Goal: Use online tool/utility: Utilize a website feature to perform a specific function

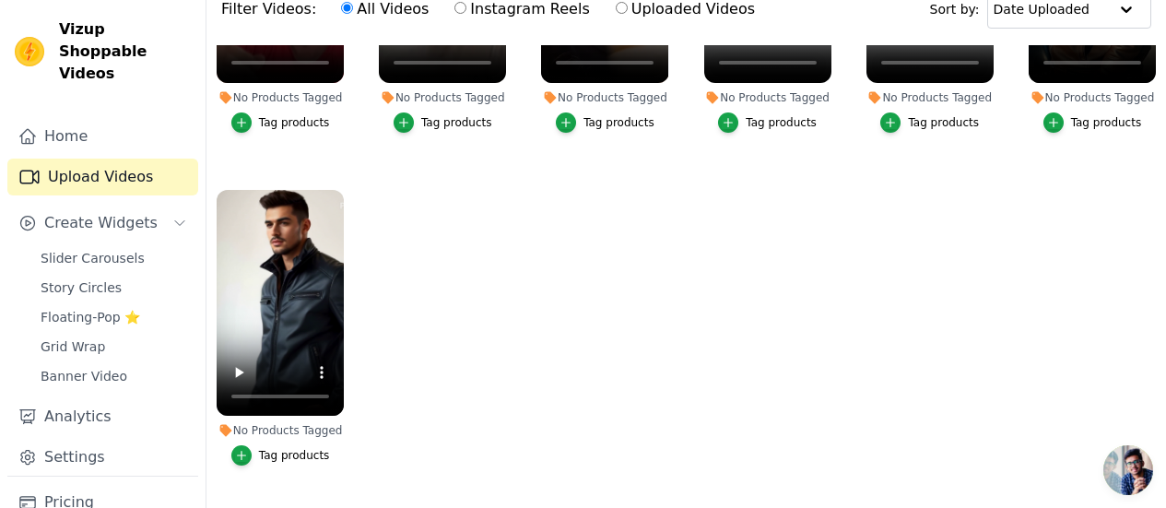
scroll to position [185, 0]
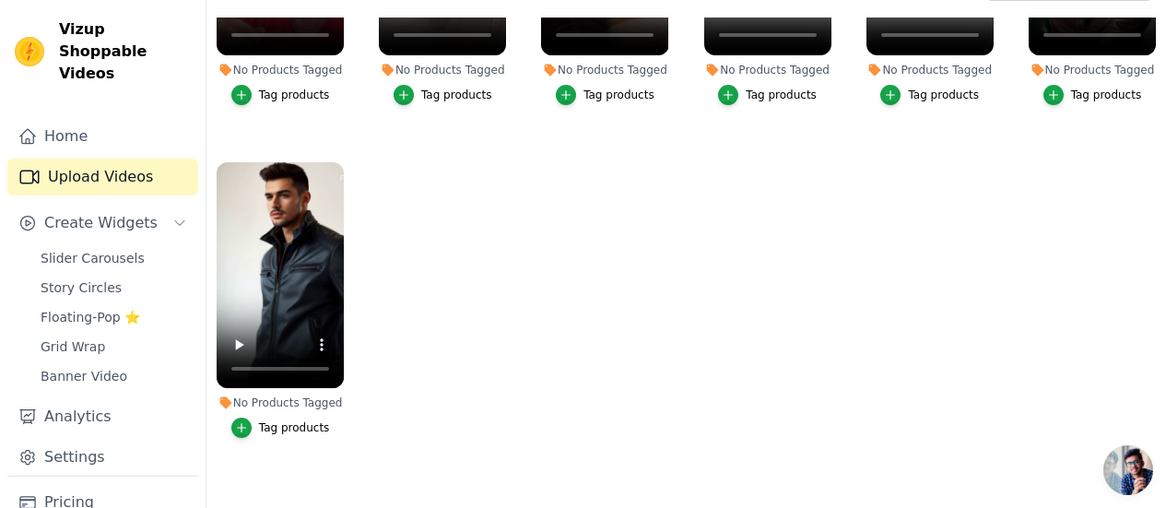
click at [113, 249] on span "Slider Carousels" at bounding box center [93, 258] width 104 height 18
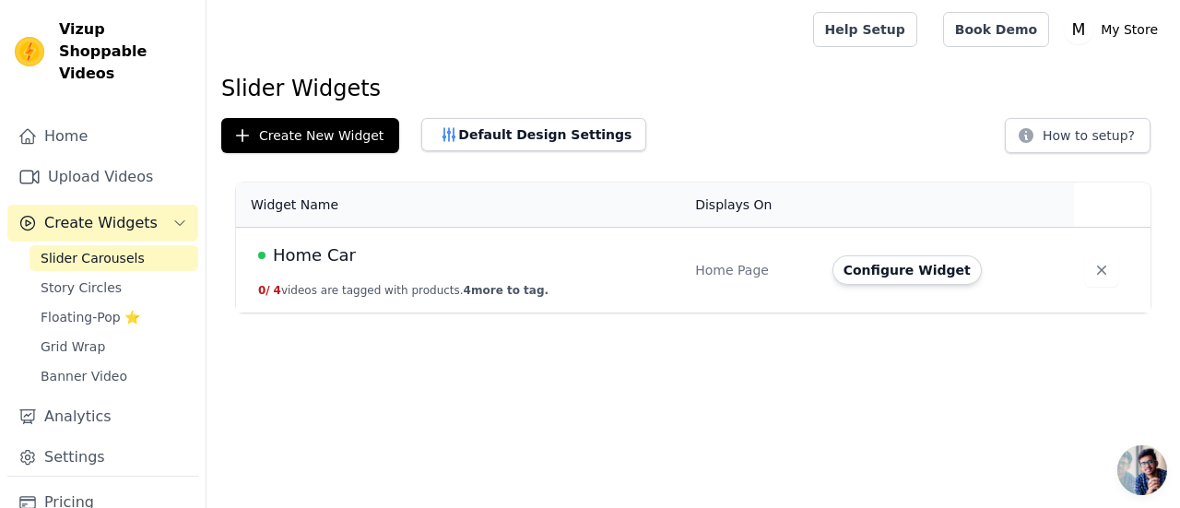
click at [671, 266] on div "Home Car" at bounding box center [465, 255] width 415 height 26
click at [343, 262] on span "Home Car" at bounding box center [314, 255] width 83 height 26
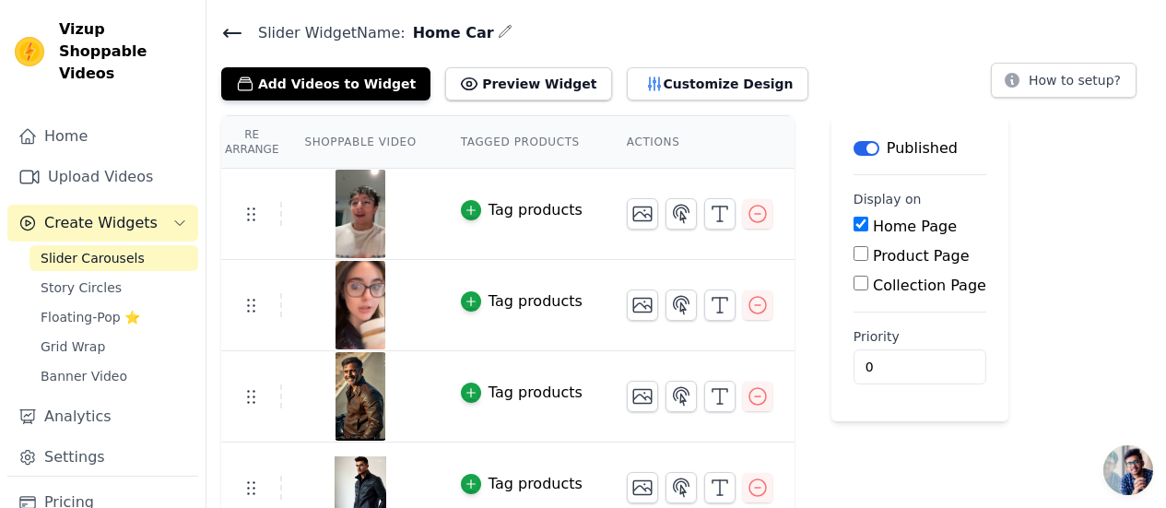
scroll to position [77, 0]
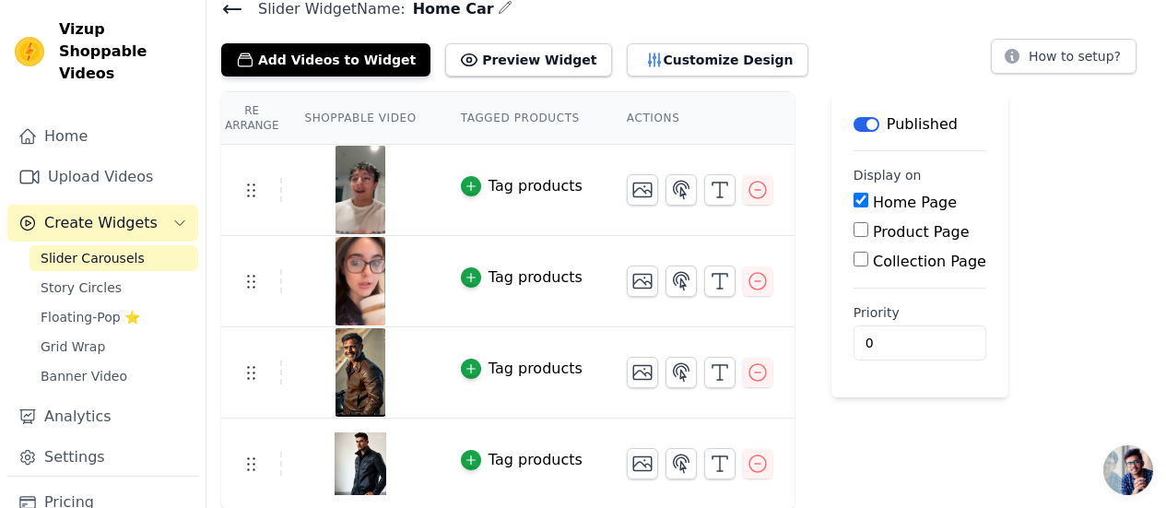
click at [355, 68] on button "Add Videos to Widget" at bounding box center [325, 59] width 209 height 33
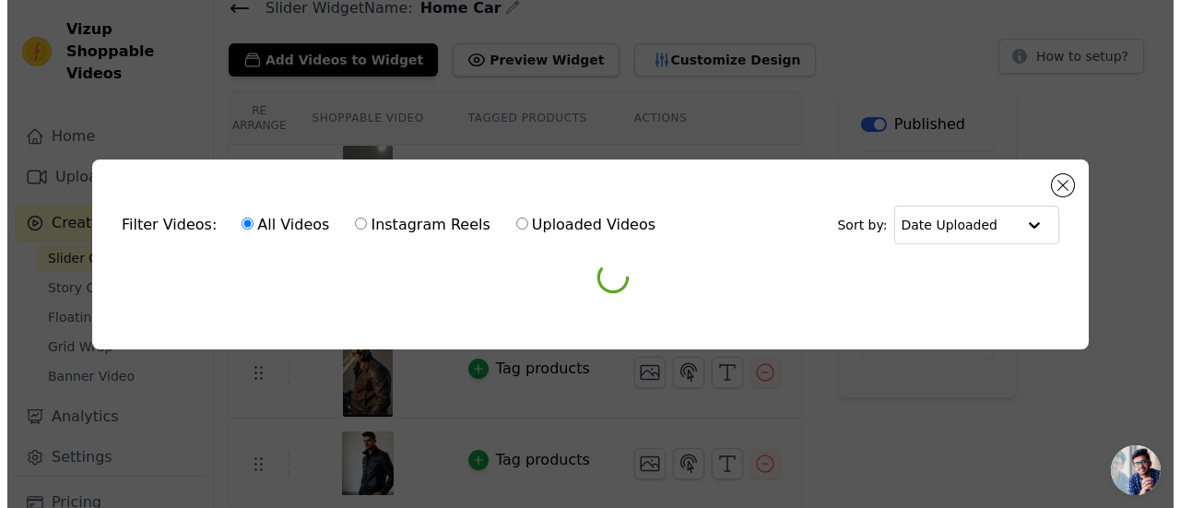
scroll to position [0, 0]
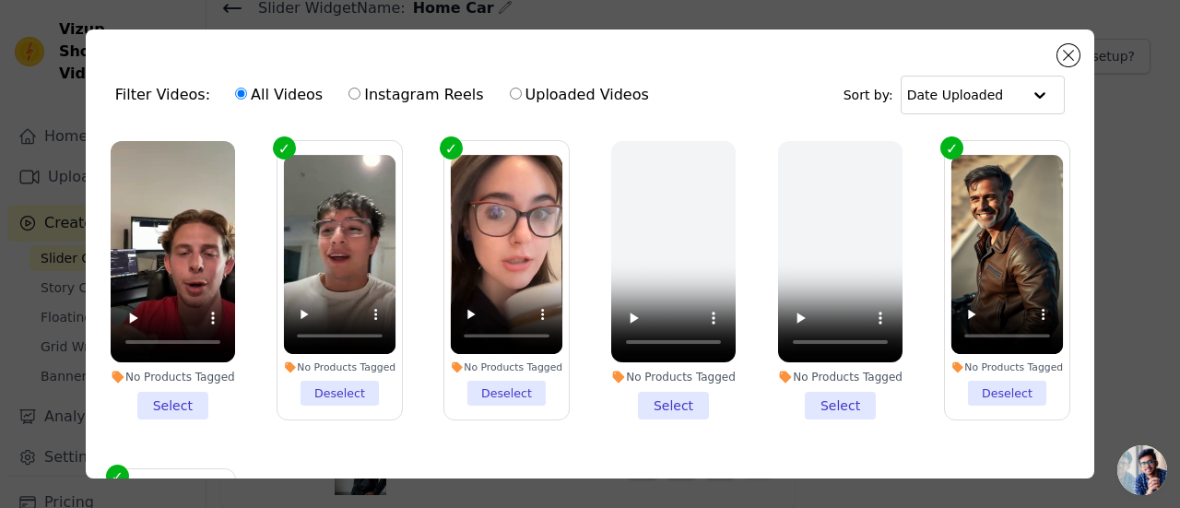
click at [183, 396] on li "No Products Tagged Select" at bounding box center [173, 280] width 124 height 278
click at [0, 0] on input "No Products Tagged Select" at bounding box center [0, 0] width 0 height 0
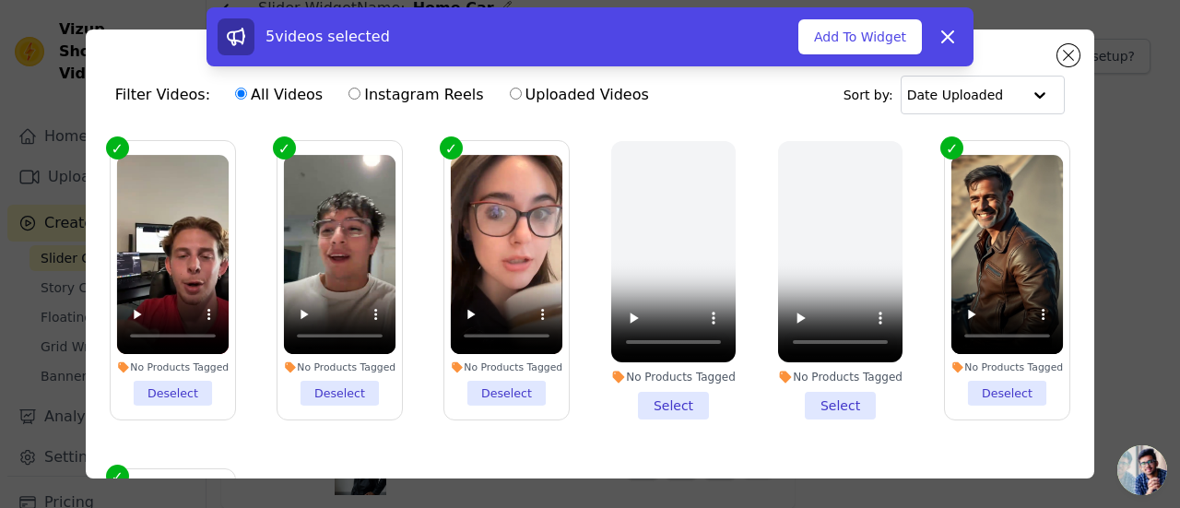
click at [866, 36] on button "Add To Widget" at bounding box center [860, 36] width 124 height 35
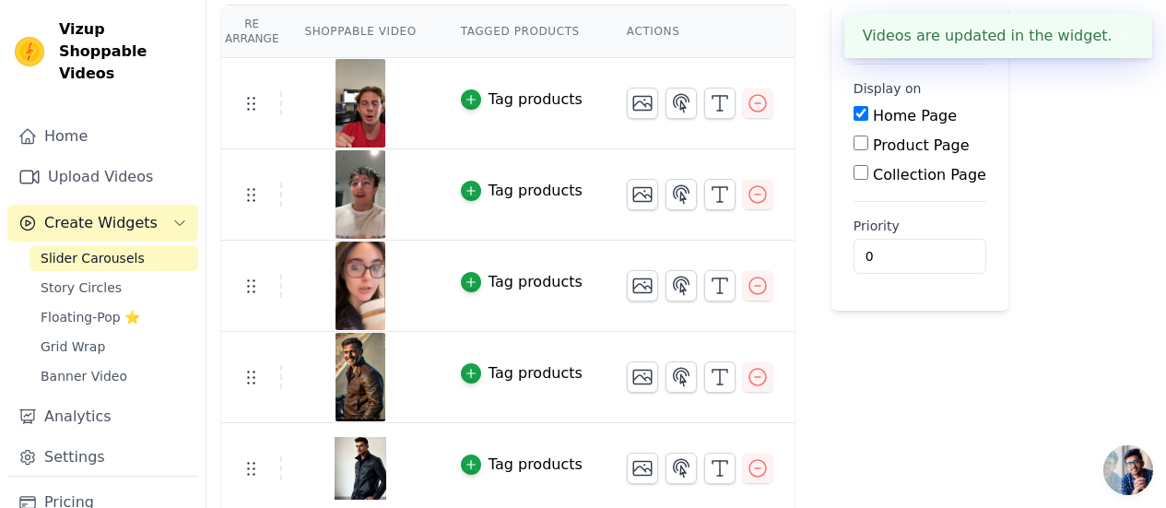
scroll to position [169, 0]
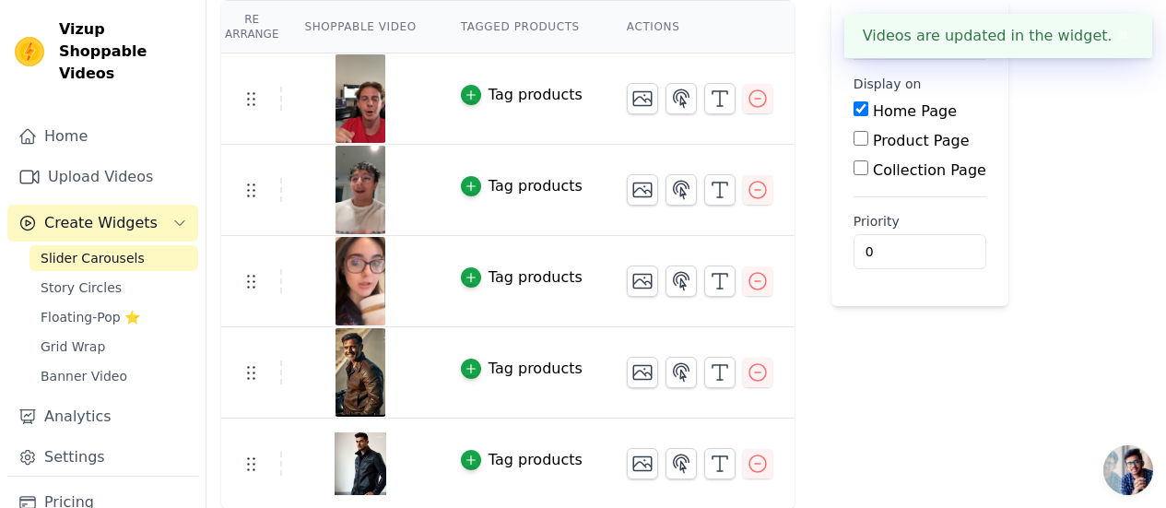
click at [750, 378] on icon "button" at bounding box center [758, 372] width 17 height 17
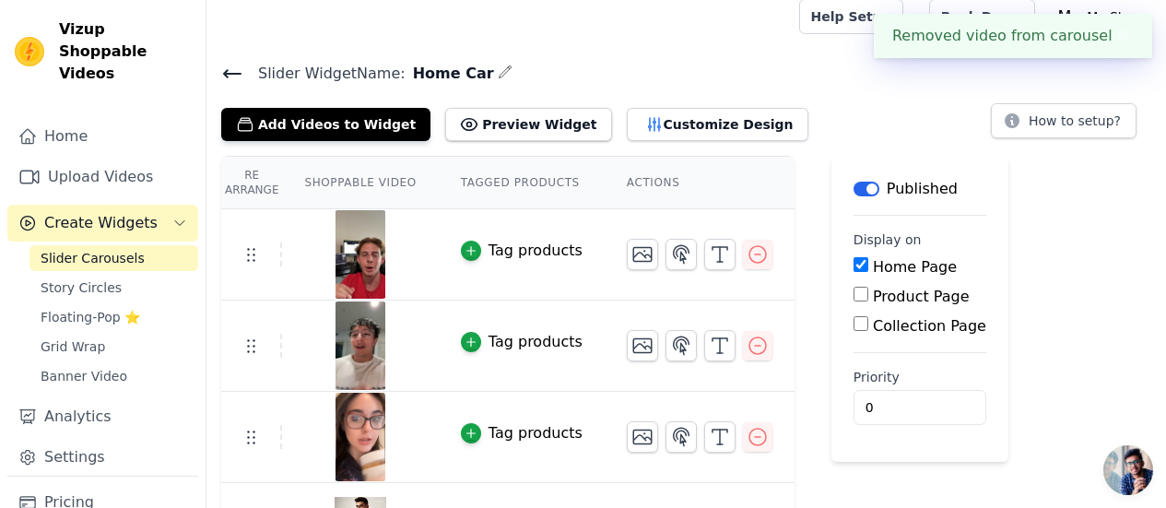
scroll to position [77, 0]
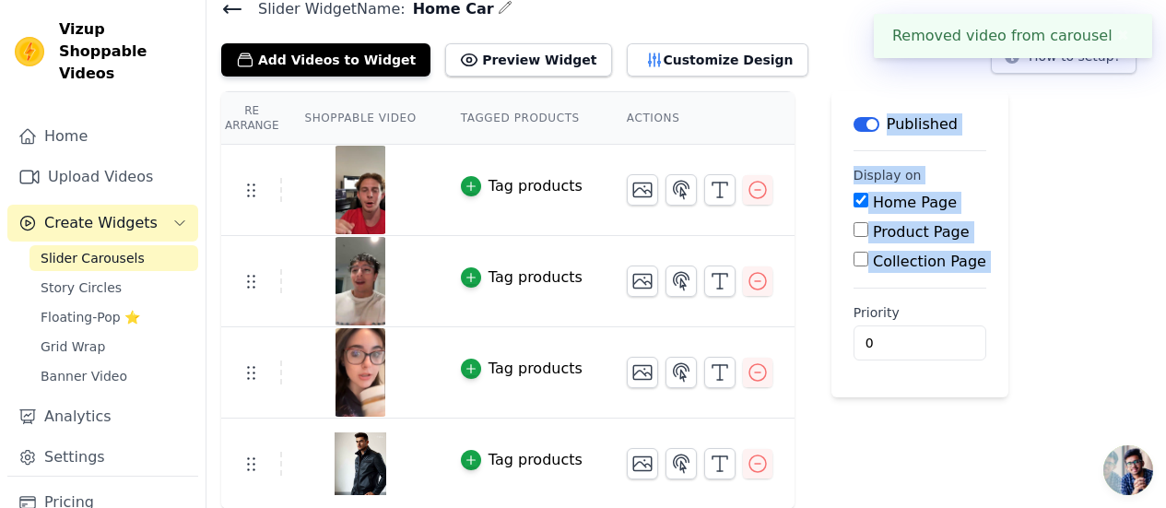
drag, startPoint x: 867, startPoint y: 384, endPoint x: 811, endPoint y: 116, distance: 273.1
click at [832, 116] on main "Label Published Display on Home Page Product Page Collection Page Priority 0" at bounding box center [920, 244] width 177 height 306
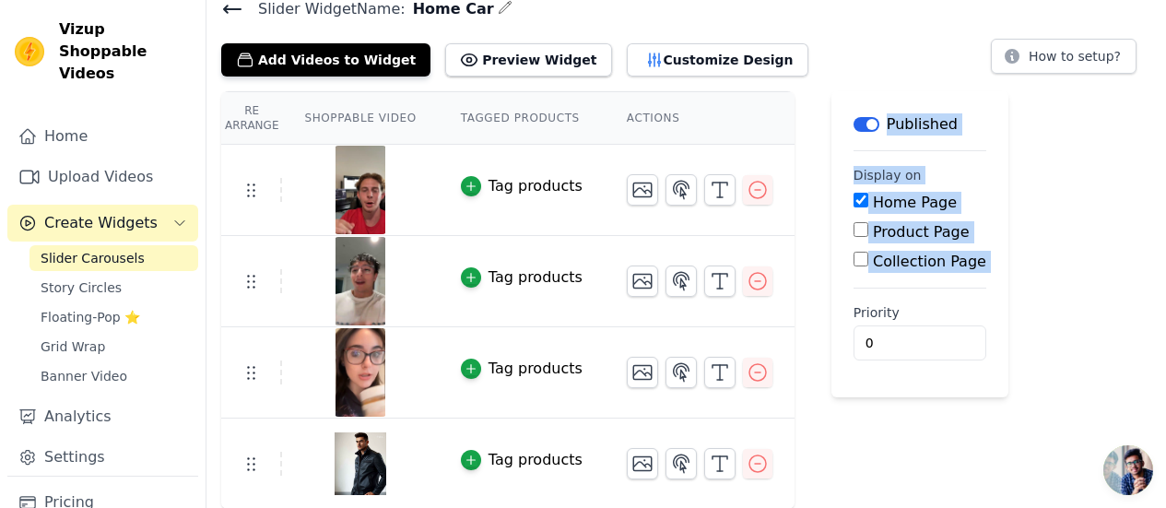
click at [1156, 220] on div "Re Arrange Shoppable Video Tagged Products Actions Tag products Tag products Ta…" at bounding box center [687, 300] width 960 height 419
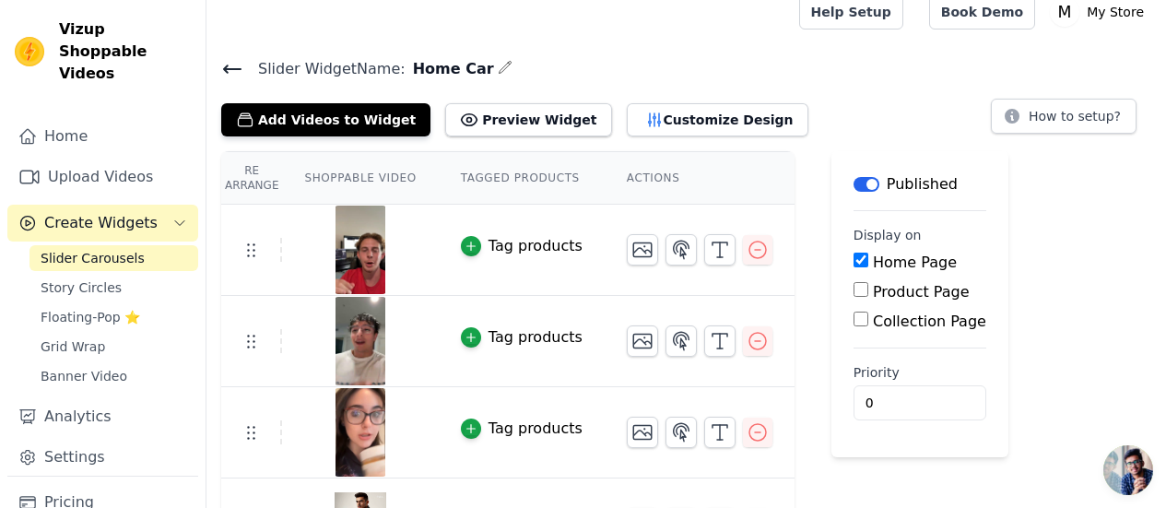
scroll to position [0, 0]
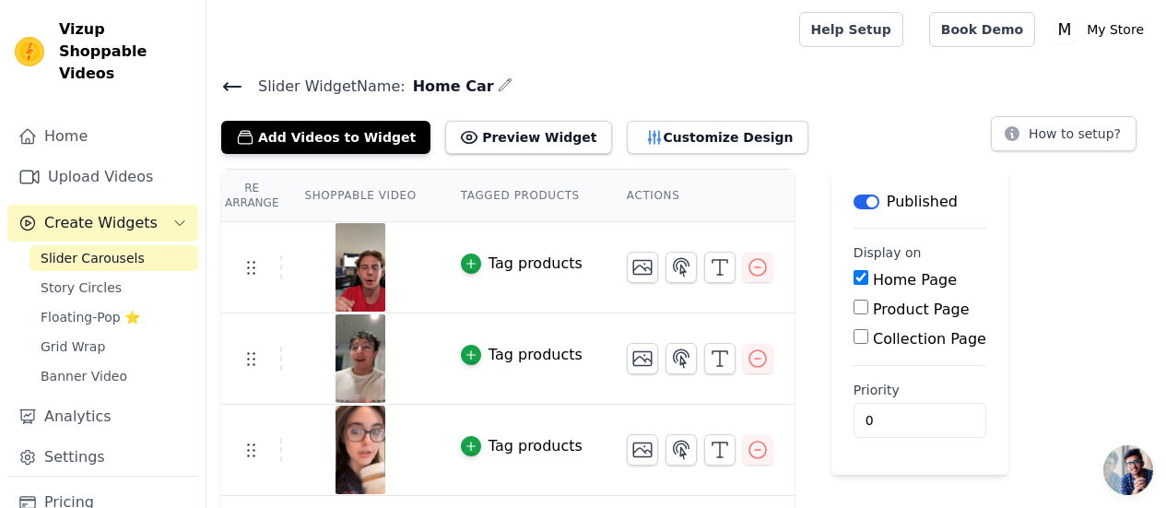
click at [646, 189] on th "Actions" at bounding box center [700, 196] width 190 height 53
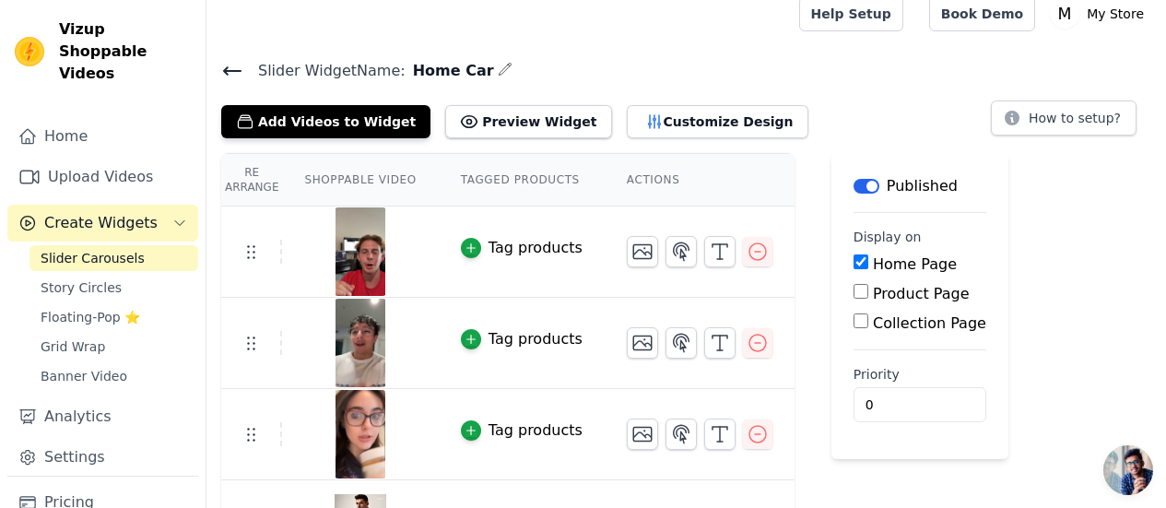
scroll to position [77, 0]
